Goal: Find specific page/section: Find specific page/section

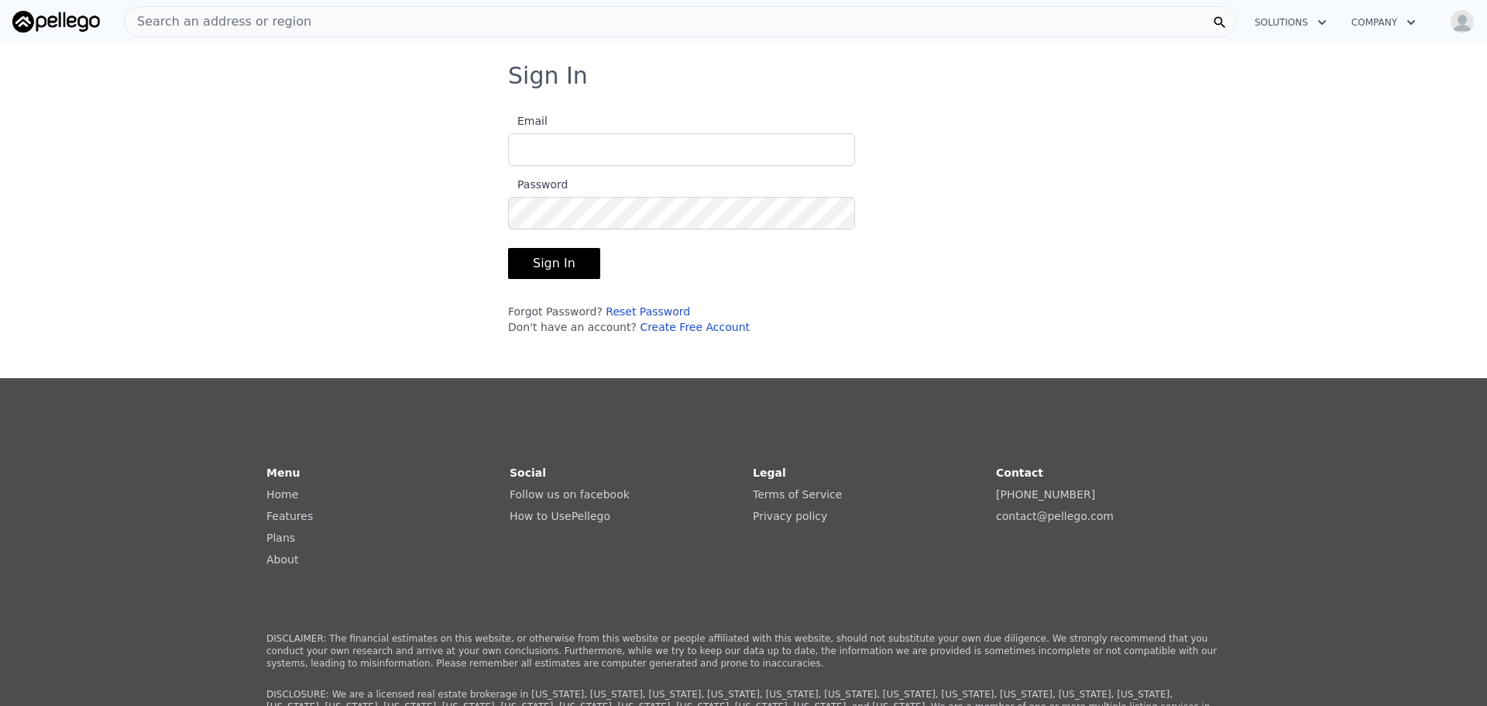
type input "[EMAIL_ADDRESS][DOMAIN_NAME]"
click at [530, 264] on button "Sign In" at bounding box center [554, 263] width 92 height 31
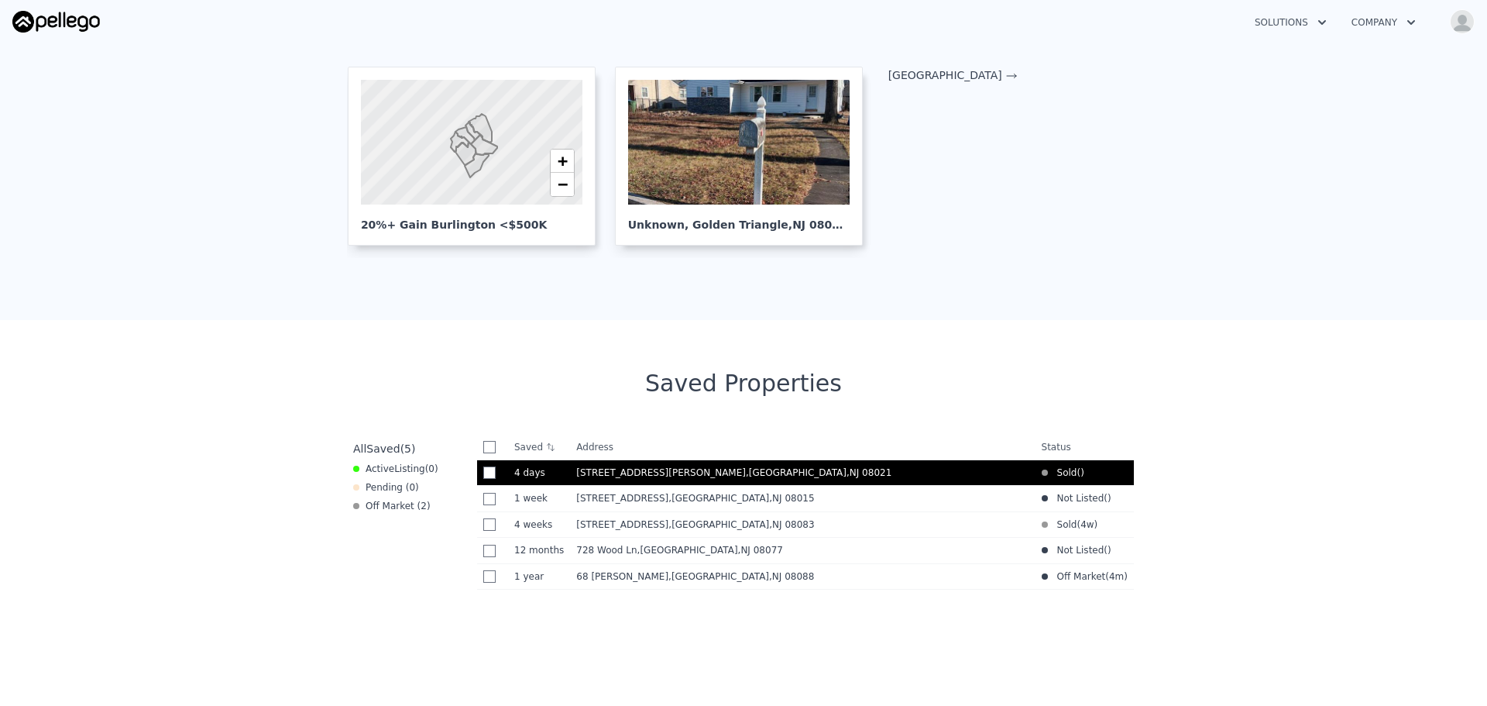
scroll to position [387, 0]
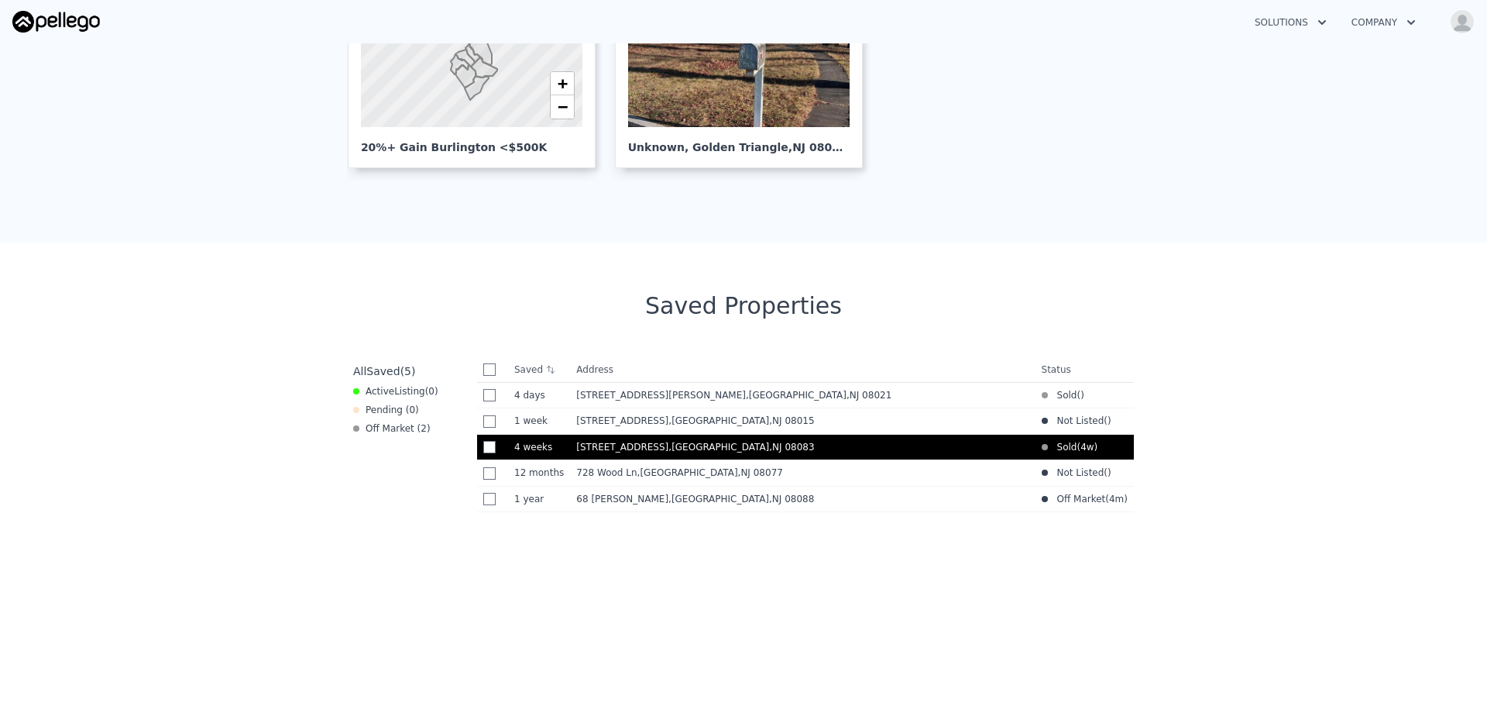
click at [631, 445] on span "[STREET_ADDRESS]" at bounding box center [622, 446] width 92 height 11
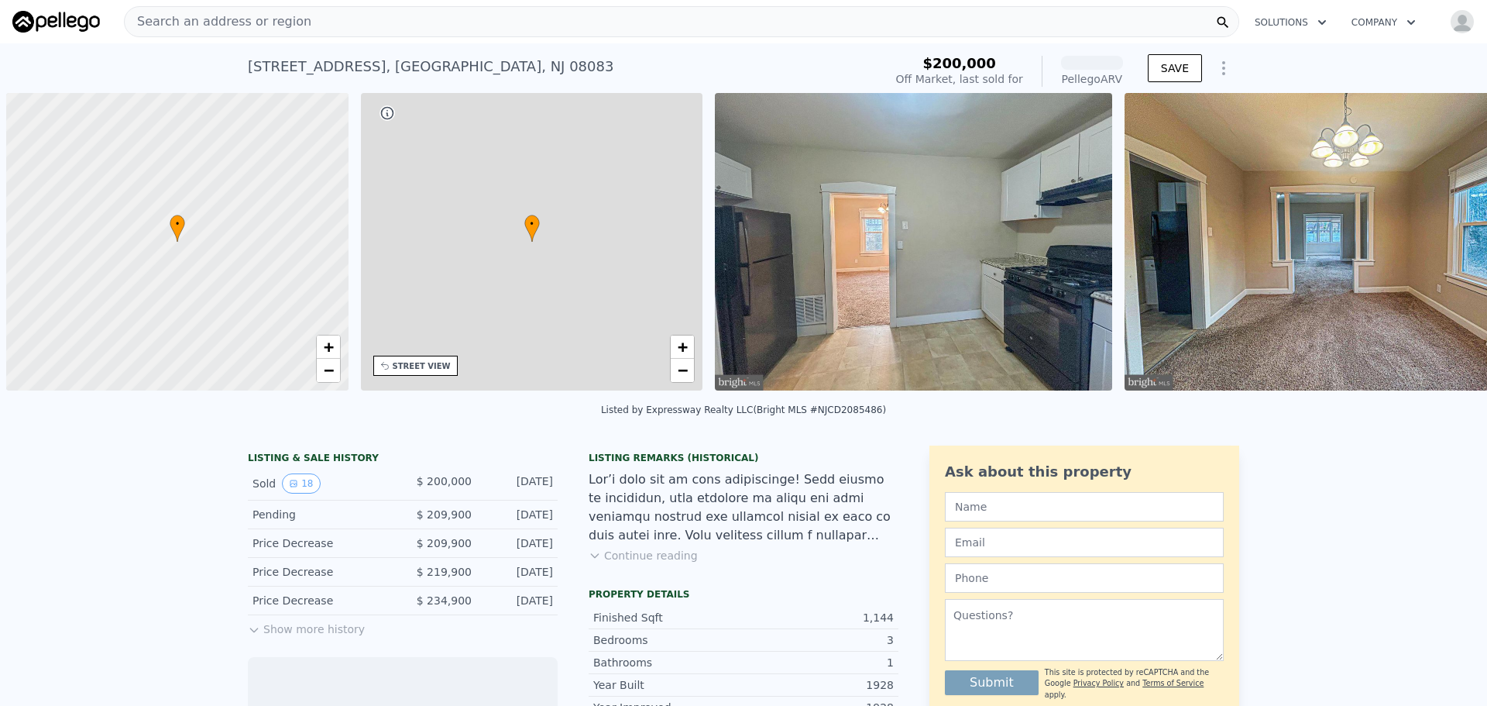
scroll to position [0, 6]
